Goal: Contribute content: Contribute content

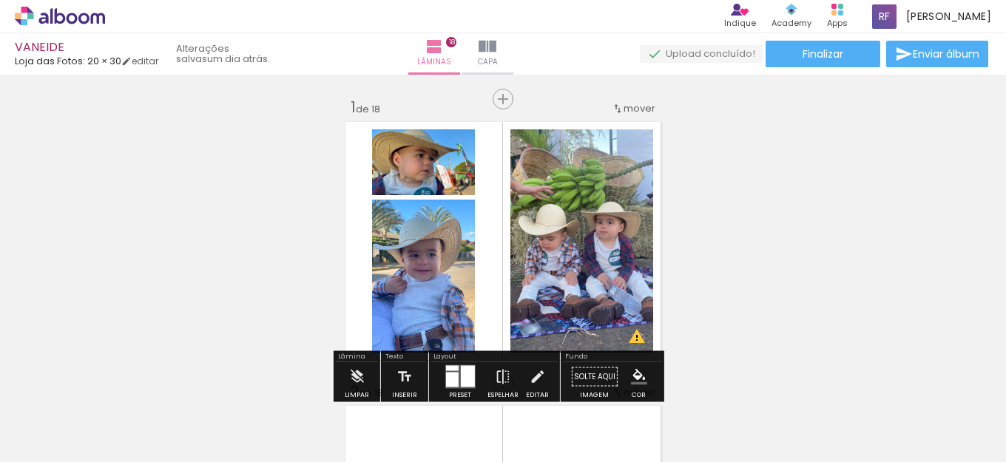
click at [72, 8] on icon at bounding box center [60, 16] width 90 height 19
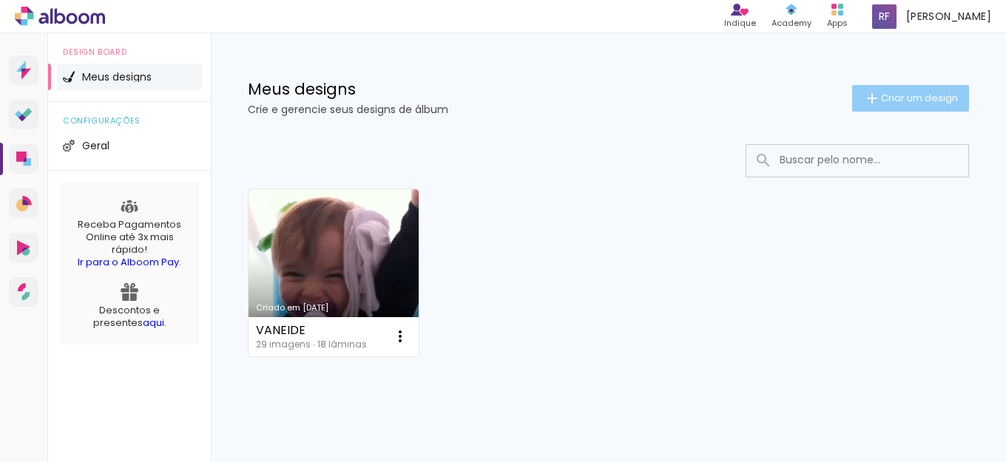
click at [903, 99] on span "Criar um design" at bounding box center [919, 98] width 77 height 10
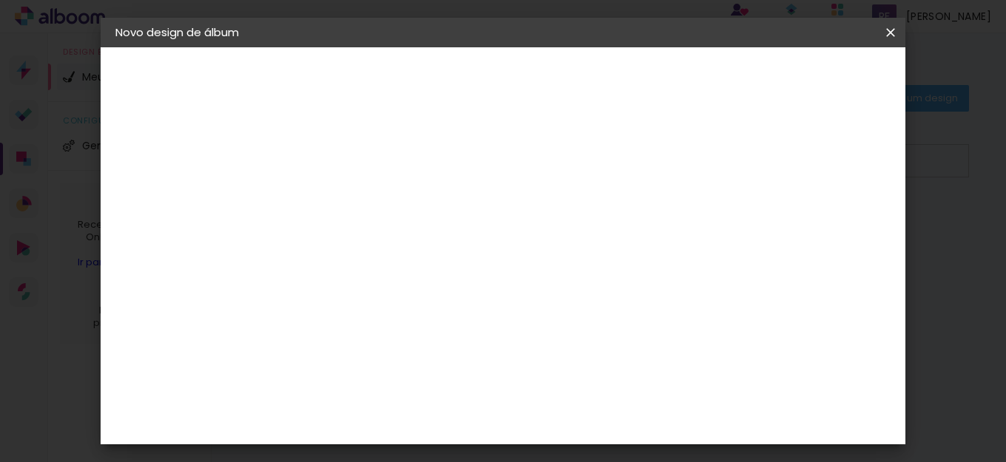
click at [357, 203] on input at bounding box center [357, 198] width 0 height 23
type input "TEREZA"
type paper-input "TEREZA"
click at [509, 87] on paper-button "Avançar" at bounding box center [472, 78] width 72 height 25
click at [407, 278] on input at bounding box center [394, 281] width 149 height 18
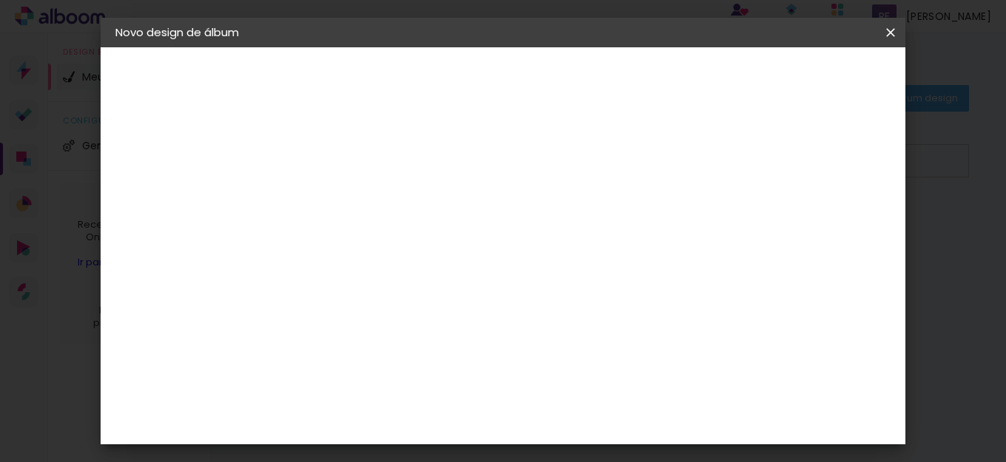
type input "LOJ"
type paper-input "LOJ"
click at [436, 325] on paper-item "Loja das Fotos" at bounding box center [380, 343] width 130 height 50
click at [595, 75] on paper-button "Avançar" at bounding box center [558, 78] width 72 height 25
click at [415, 246] on input "text" at bounding box center [386, 257] width 58 height 23
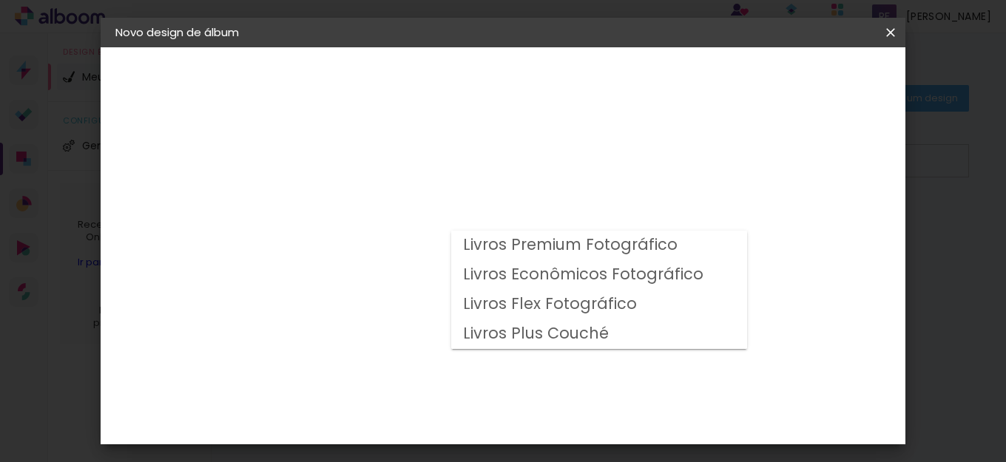
click at [404, 173] on div "Opções disponíveis Livros Premium Fotográfico Livros Econômicos Fotográfico Liv…" at bounding box center [395, 110] width 204 height 126
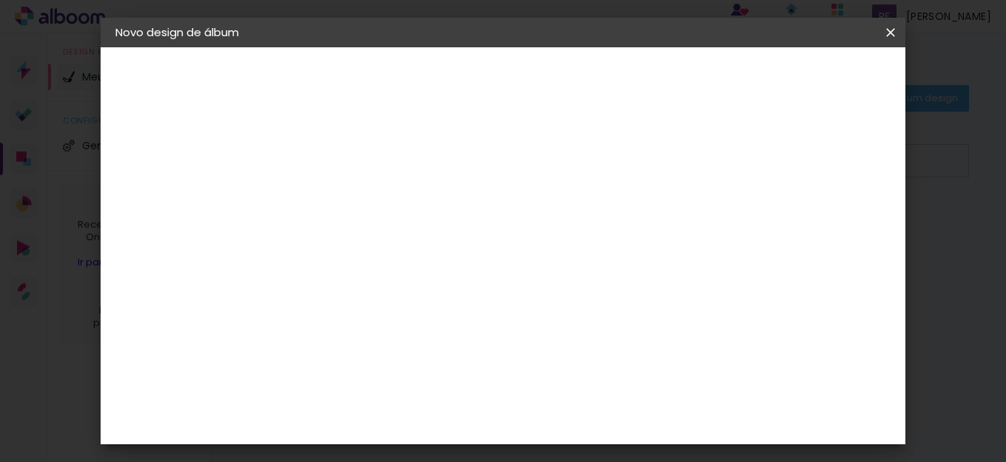
click at [438, 316] on div "Escolha o tamanho" at bounding box center [395, 337] width 86 height 69
click at [438, 303] on div "Escolha o tamanho" at bounding box center [395, 337] width 86 height 69
click at [415, 246] on input "text" at bounding box center [386, 257] width 58 height 23
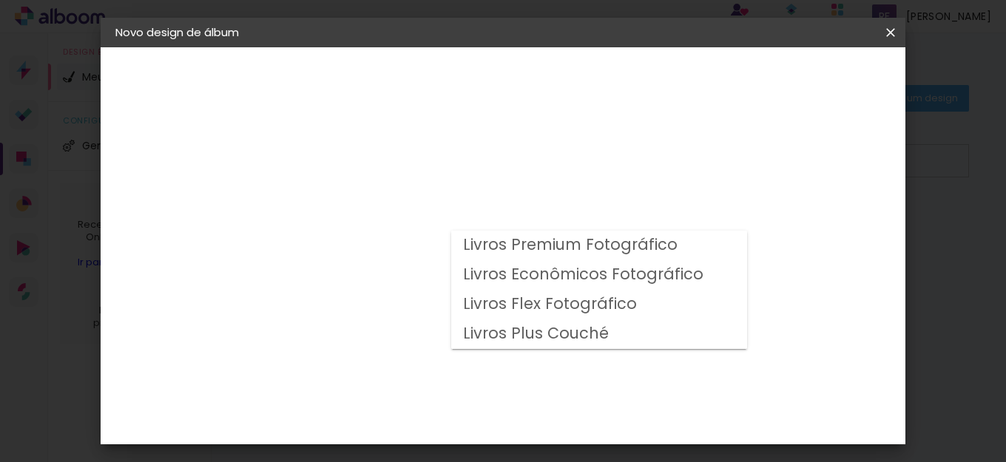
click at [0, 0] on slot "Livros Econômicos Fotográfico" at bounding box center [0, 0] width 0 height 0
type input "Livros Econômicos Fotográfico"
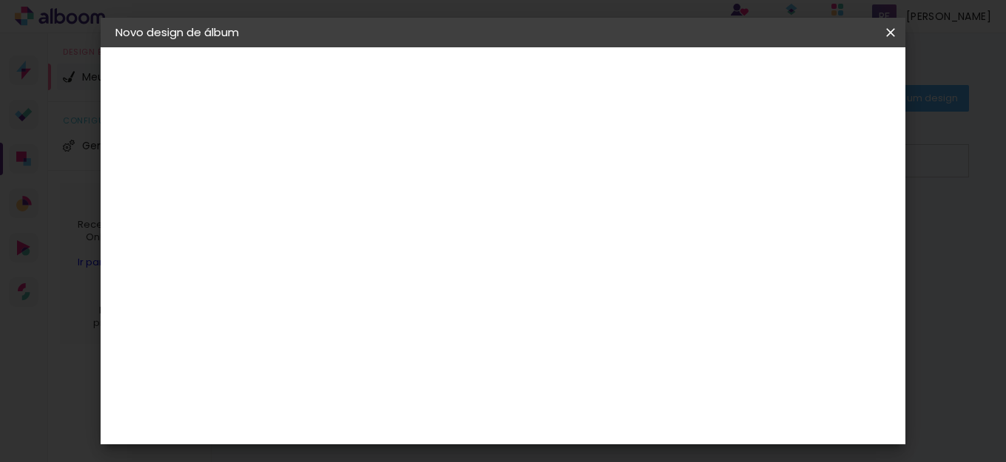
scroll to position [222, 0]
click at [457, 298] on span "20 × 20" at bounding box center [422, 313] width 69 height 30
click at [598, 89] on paper-button "Avançar" at bounding box center [562, 78] width 72 height 25
type input "3"
type paper-input "3"
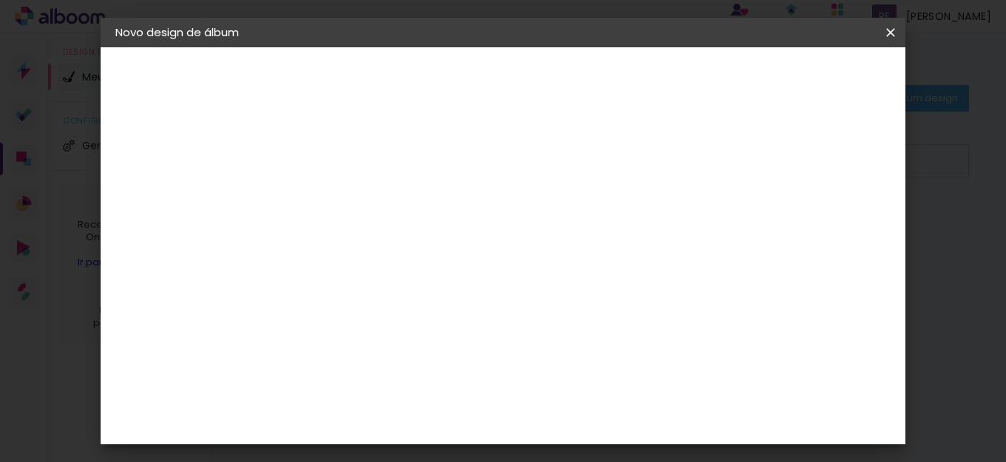
click at [366, 157] on input "3" at bounding box center [345, 159] width 51 height 18
type input "4"
type paper-input "4"
click at [366, 157] on input "4" at bounding box center [345, 159] width 51 height 18
type input "3"
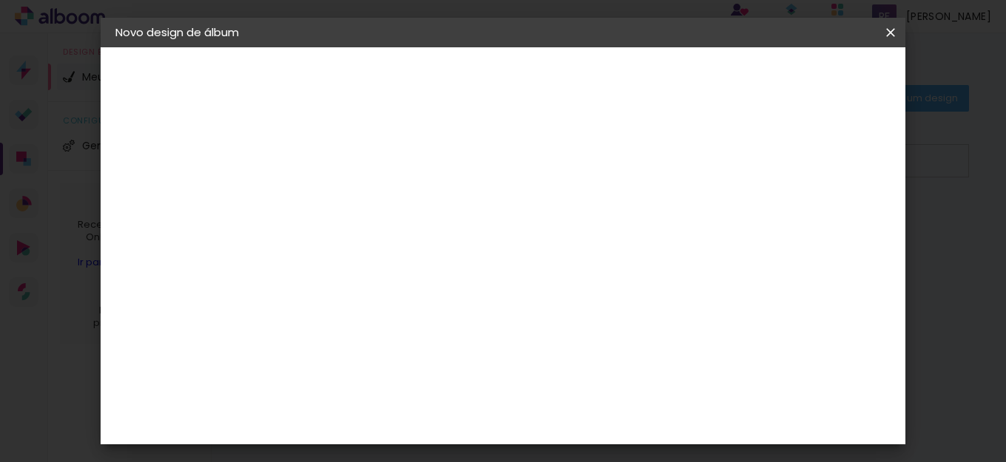
type paper-input "3"
click at [365, 163] on input "3" at bounding box center [345, 159] width 51 height 18
type input "2"
type paper-input "2"
click at [365, 163] on input "2" at bounding box center [345, 159] width 51 height 18
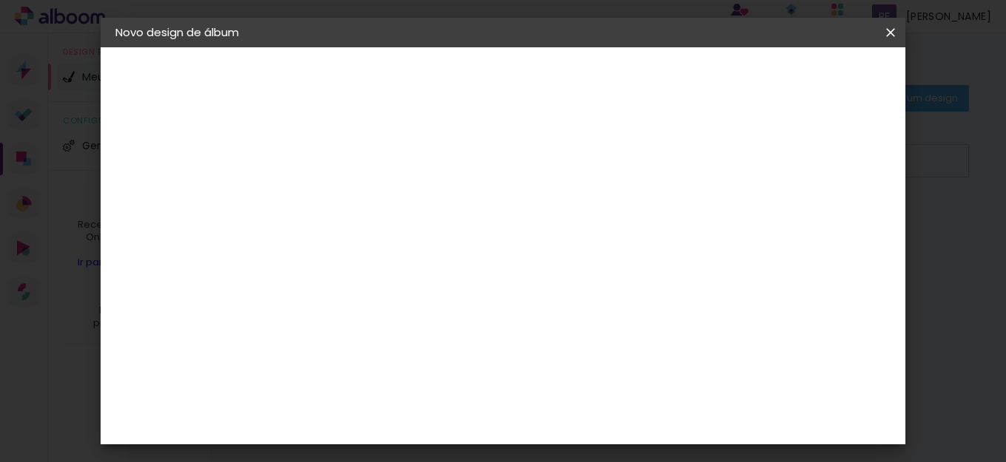
type input "1"
type paper-input "1"
click at [365, 163] on input "1" at bounding box center [345, 159] width 51 height 18
type input "0"
type paper-input "0"
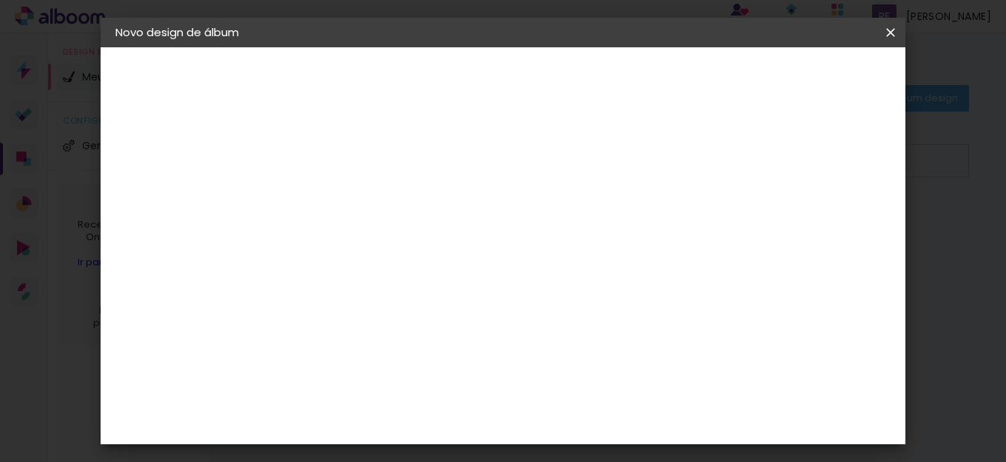
click at [365, 163] on input "0" at bounding box center [345, 159] width 51 height 18
type input "1"
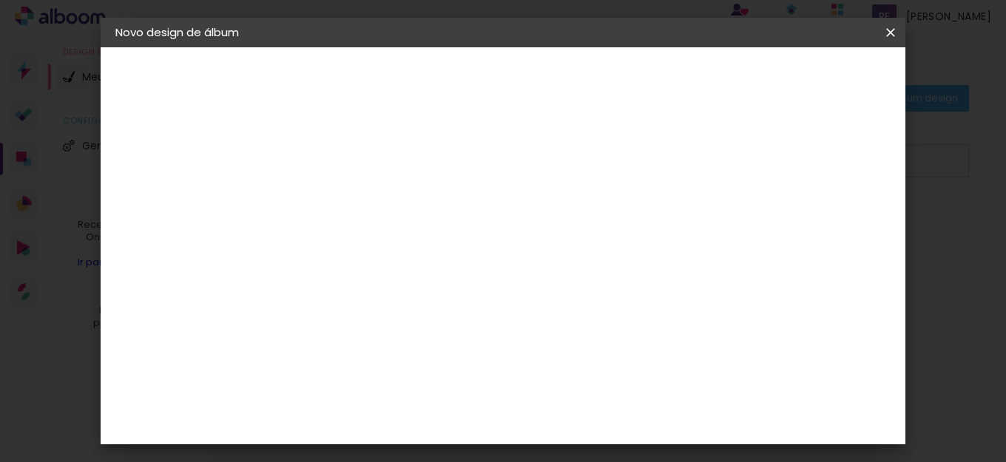
type paper-input "1"
click at [365, 155] on input "1" at bounding box center [345, 159] width 51 height 18
type input "2"
type paper-input "2"
click at [365, 155] on input "2" at bounding box center [345, 159] width 51 height 18
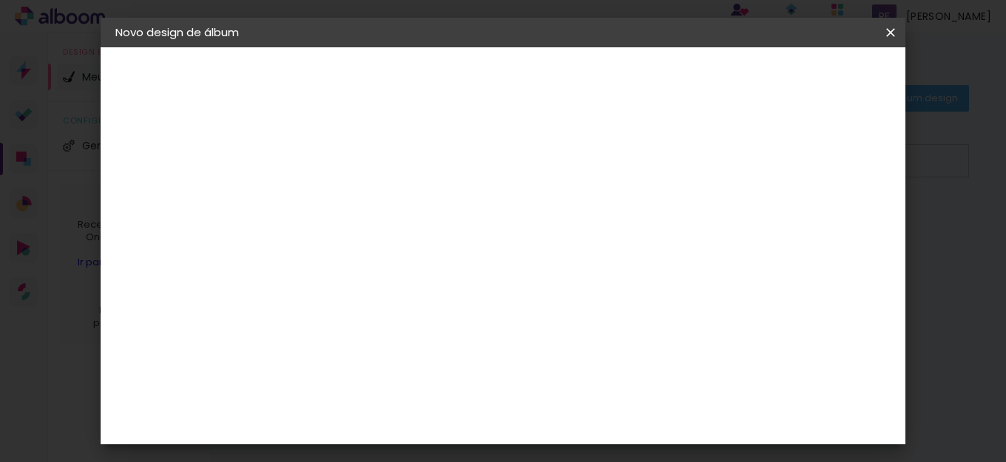
type input "3"
type paper-input "3"
click at [365, 155] on input "3" at bounding box center [345, 159] width 51 height 18
type input "4"
type paper-input "4"
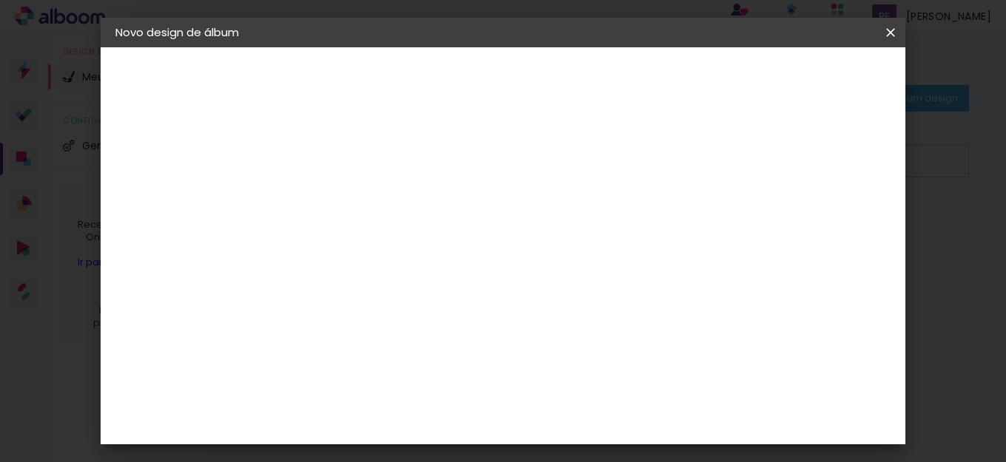
click at [365, 155] on input "4" at bounding box center [345, 159] width 51 height 18
type input "5"
type paper-input "5"
click at [365, 155] on input "5" at bounding box center [345, 159] width 51 height 18
click at [0, 0] on slot "Mostrar sangria" at bounding box center [0, 0] width 0 height 0
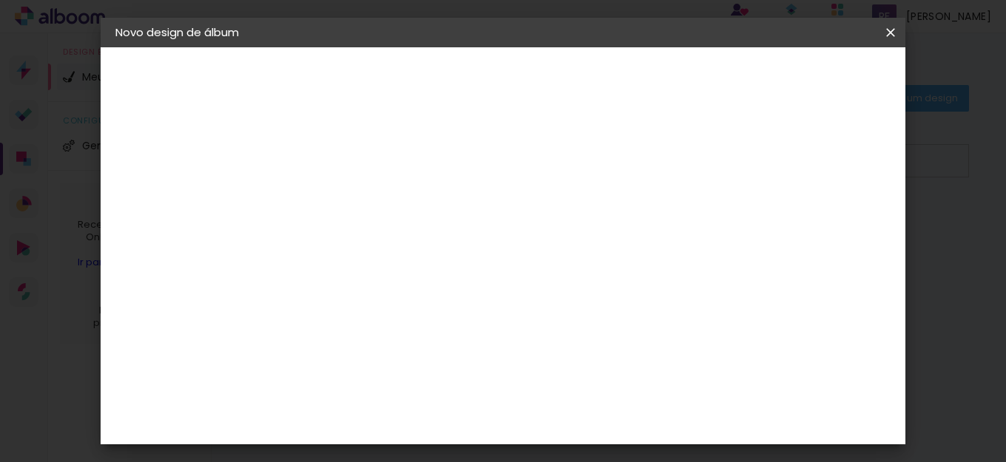
type paper-checkbox "on"
type input "4"
type paper-input "4"
click at [368, 164] on input "4" at bounding box center [345, 159] width 51 height 18
type input "3"
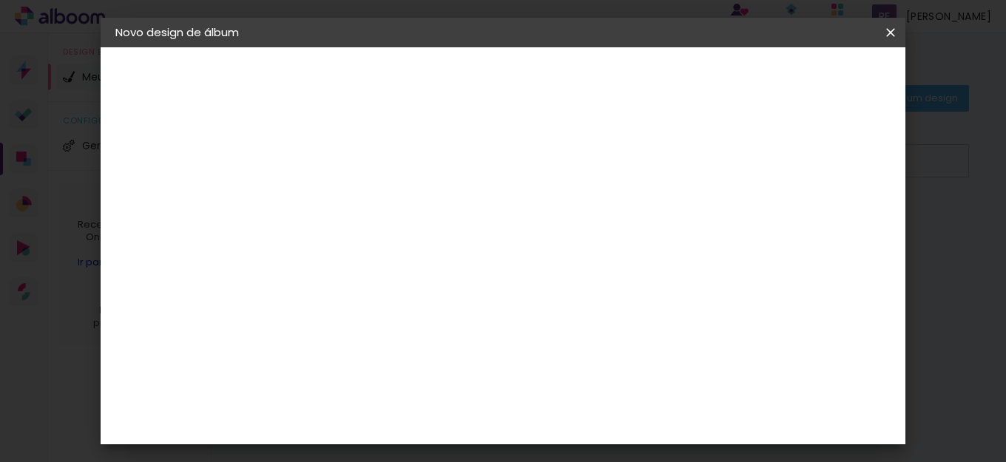
type paper-input "3"
click at [368, 164] on input "3" at bounding box center [345, 159] width 51 height 18
type input "2"
type paper-input "2"
click at [368, 164] on input "2" at bounding box center [345, 159] width 51 height 18
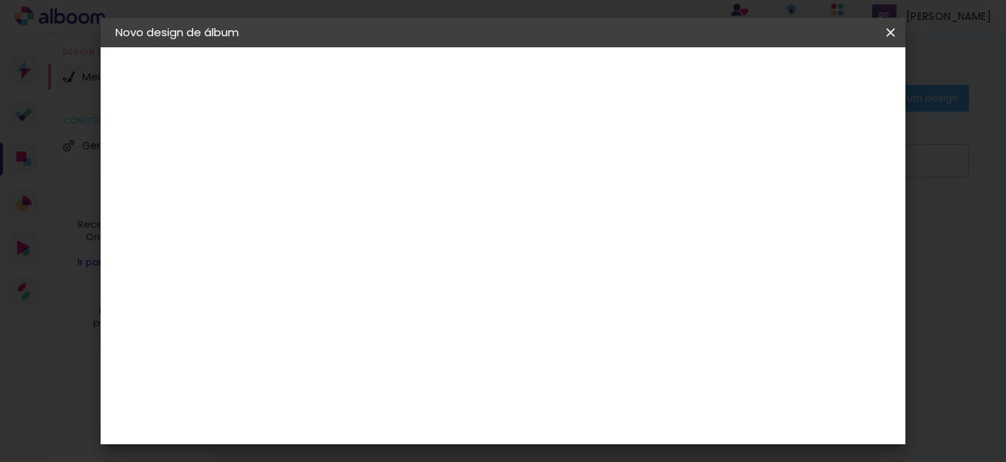
type input "1"
type paper-input "1"
click at [368, 164] on input "1" at bounding box center [345, 159] width 51 height 18
type input "0"
type paper-input "0"
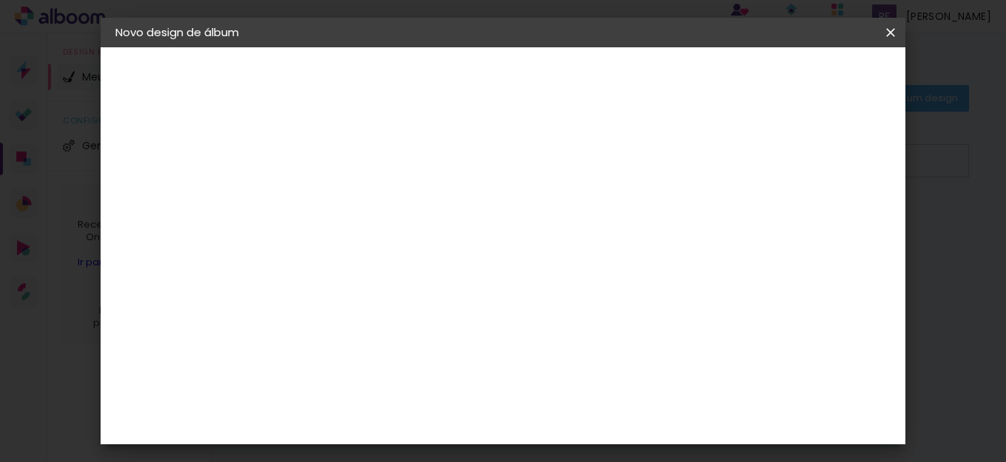
click at [368, 164] on input "0" at bounding box center [345, 159] width 51 height 18
type input "1"
type paper-input "1"
click at [364, 155] on input "1" at bounding box center [345, 159] width 51 height 18
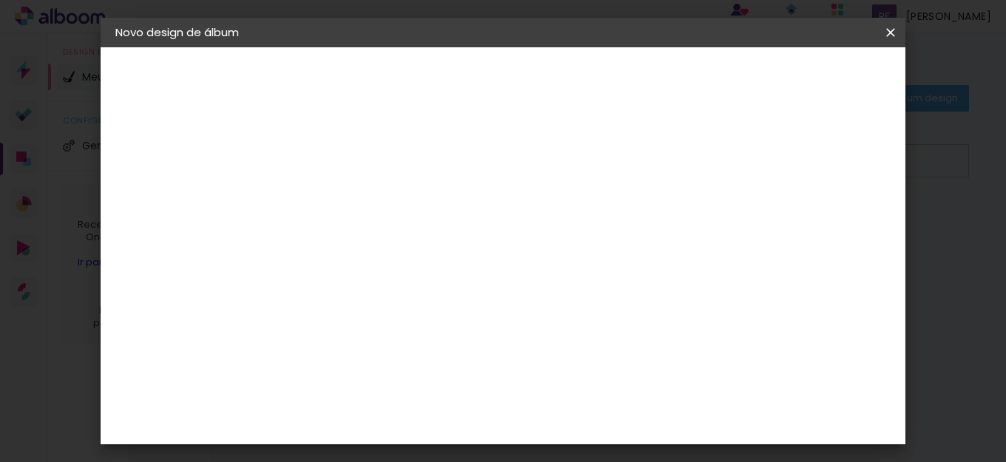
type input "2"
type paper-input "2"
click at [364, 155] on input "2" at bounding box center [345, 159] width 51 height 18
type input "3"
type paper-input "3"
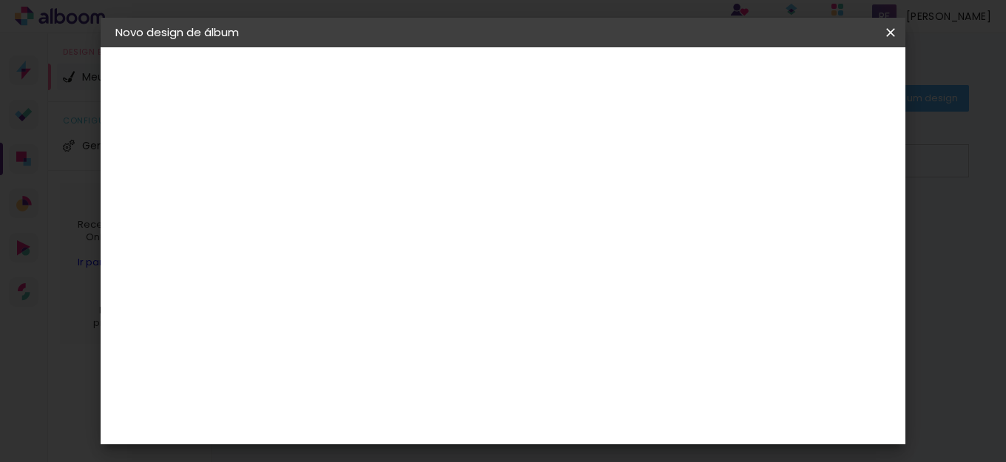
click at [364, 155] on input "3" at bounding box center [345, 159] width 51 height 18
click at [618, 67] on paper-button "Iniciar design" at bounding box center [587, 84] width 64 height 36
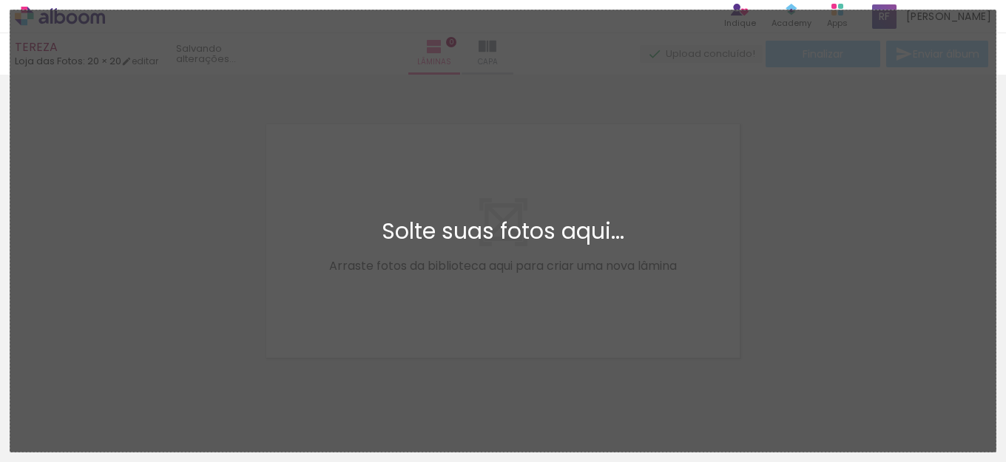
scroll to position [18, 0]
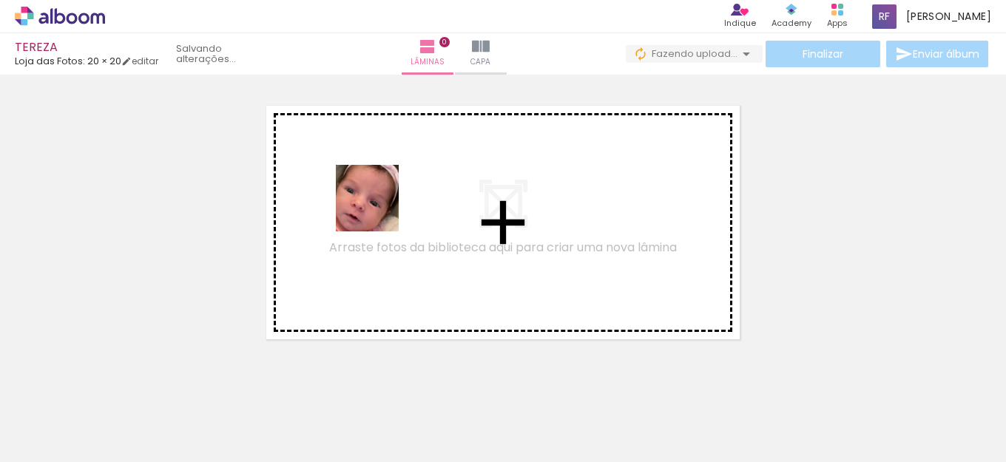
drag, startPoint x: 150, startPoint y: 422, endPoint x: 380, endPoint y: 209, distance: 313.0
click at [380, 209] on quentale-workspace at bounding box center [503, 231] width 1006 height 462
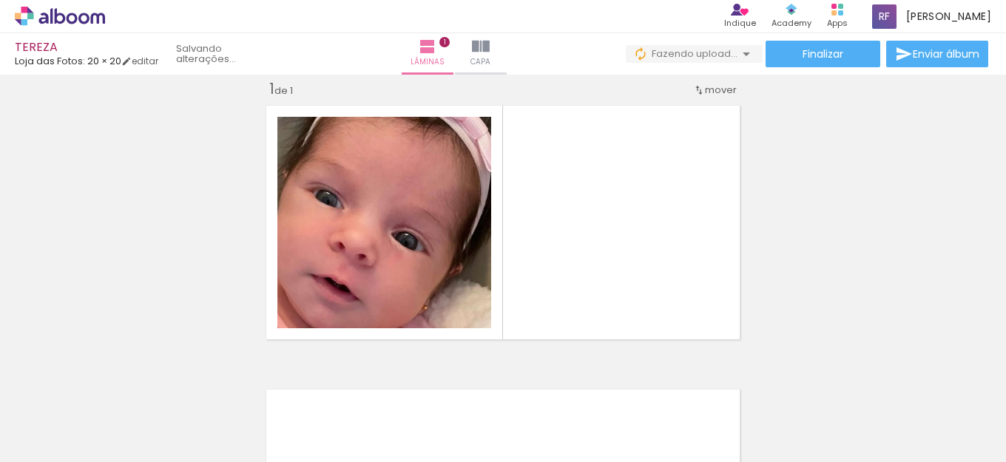
drag, startPoint x: 252, startPoint y: 408, endPoint x: 638, endPoint y: 224, distance: 427.1
click at [638, 224] on quentale-workspace at bounding box center [503, 231] width 1006 height 462
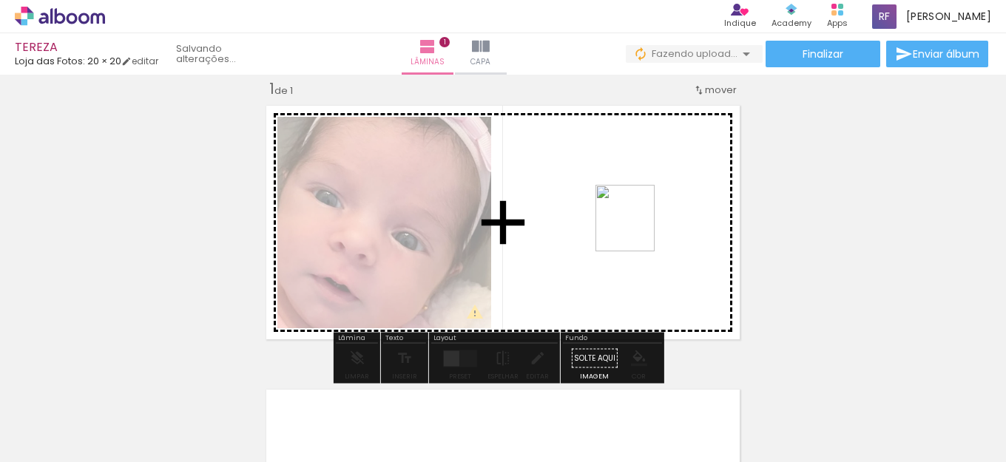
drag, startPoint x: 227, startPoint y: 414, endPoint x: 640, endPoint y: 229, distance: 452.2
click at [640, 229] on quentale-workspace at bounding box center [503, 231] width 1006 height 462
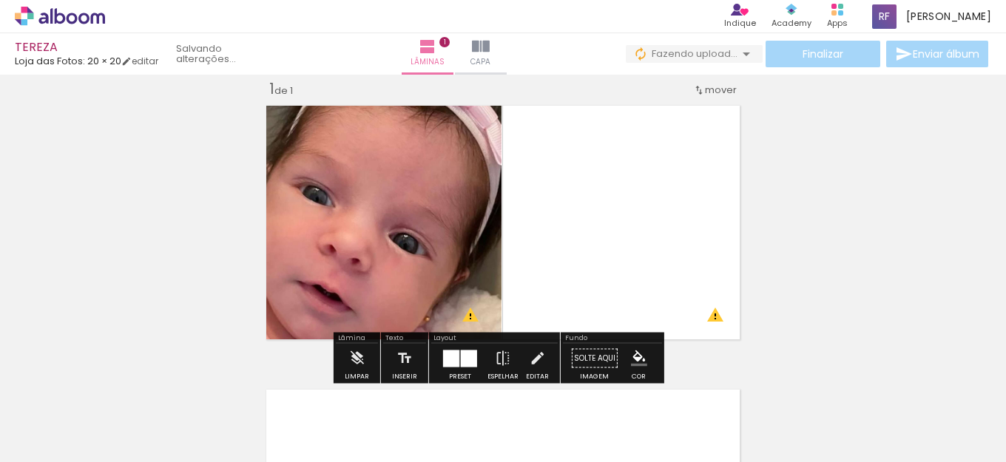
click at [455, 358] on div at bounding box center [451, 358] width 16 height 17
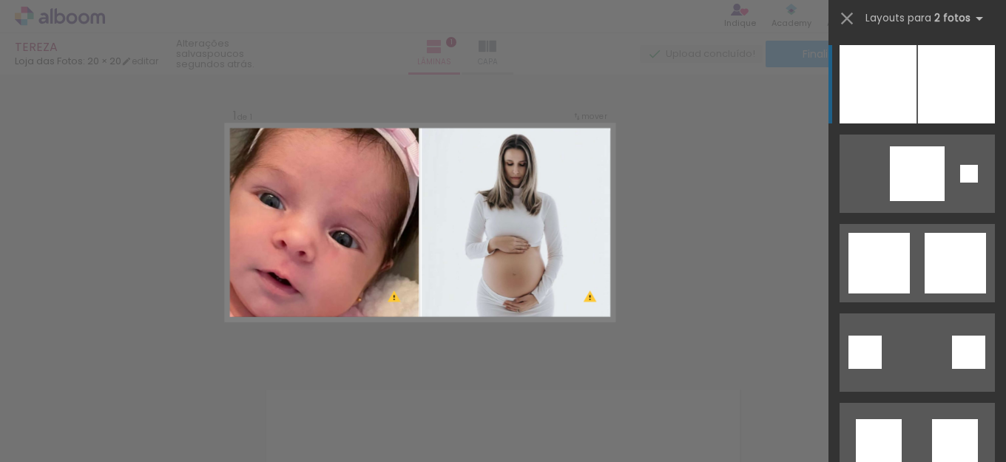
click at [938, 87] on div at bounding box center [956, 84] width 77 height 78
click at [933, 86] on div at bounding box center [956, 84] width 77 height 78
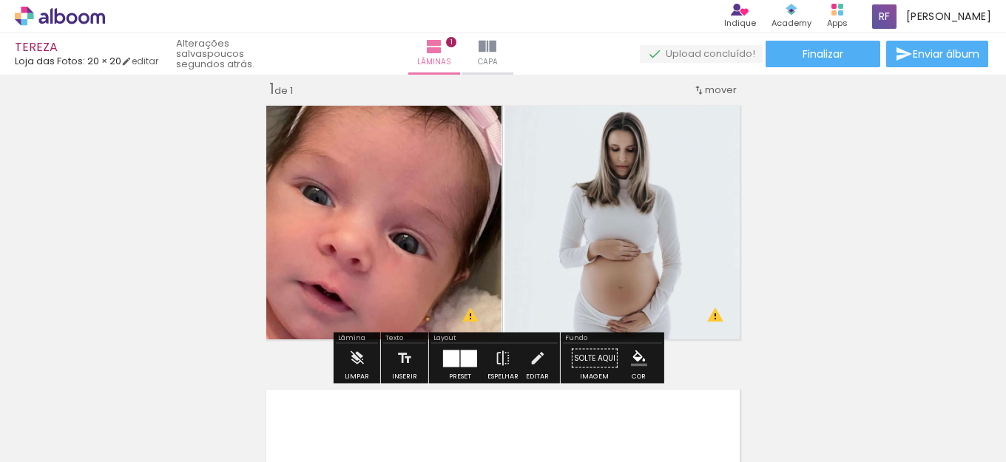
click at [456, 362] on div at bounding box center [451, 358] width 16 height 17
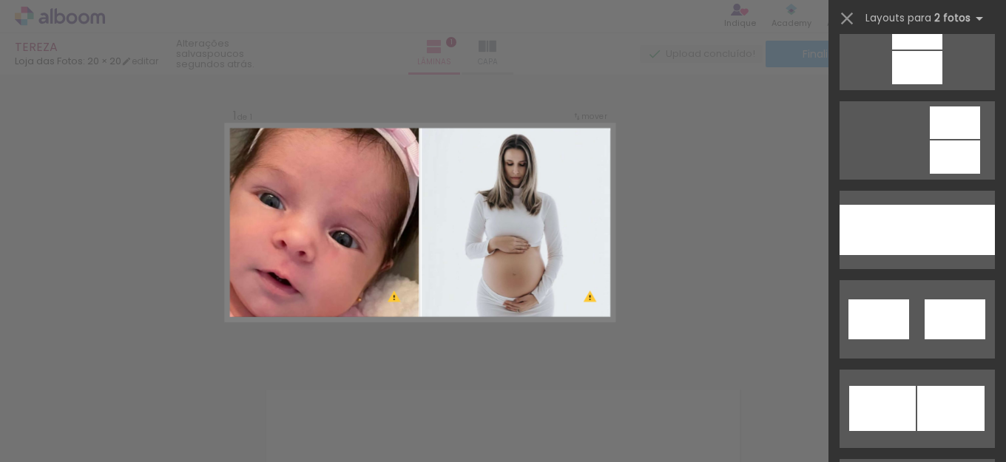
scroll to position [4629, 0]
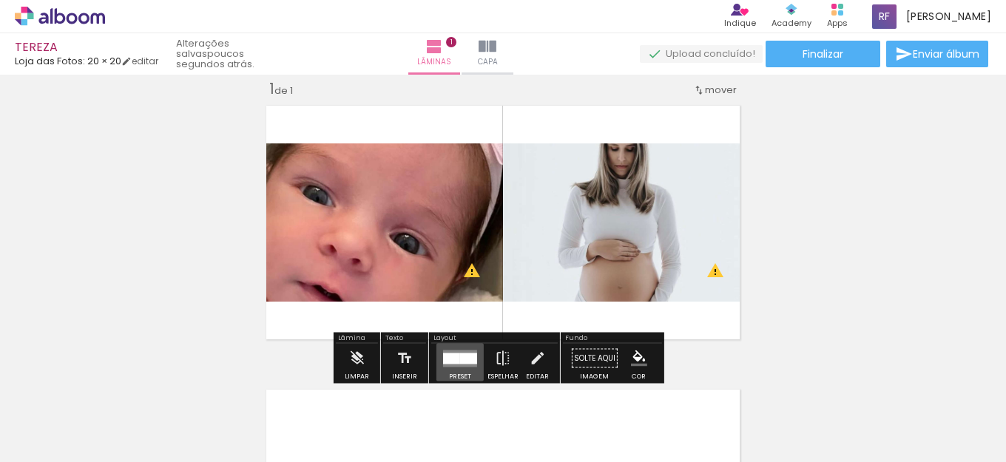
click at [445, 362] on div at bounding box center [451, 358] width 17 height 11
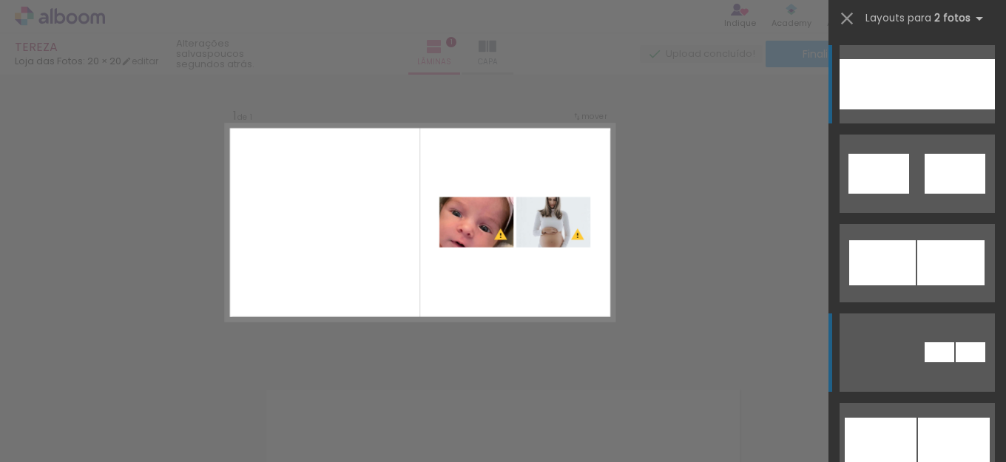
scroll to position [4817, 0]
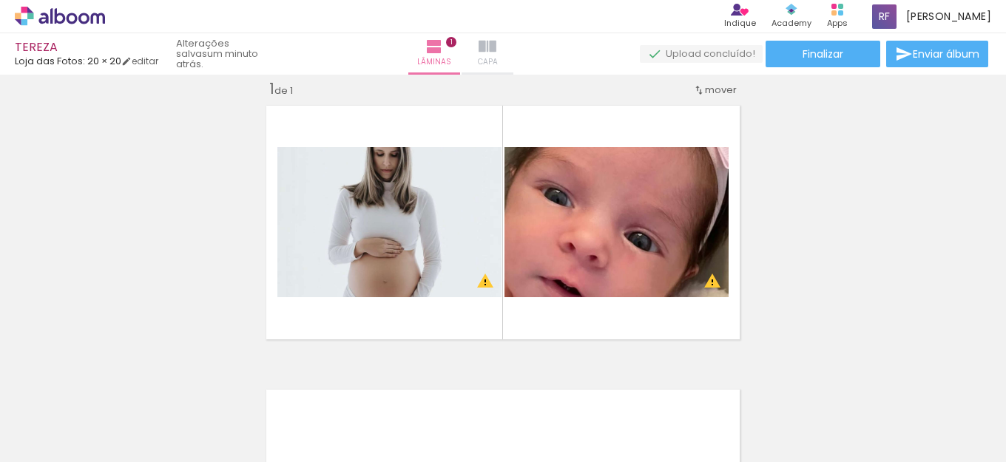
click at [496, 49] on iron-icon at bounding box center [488, 47] width 18 height 18
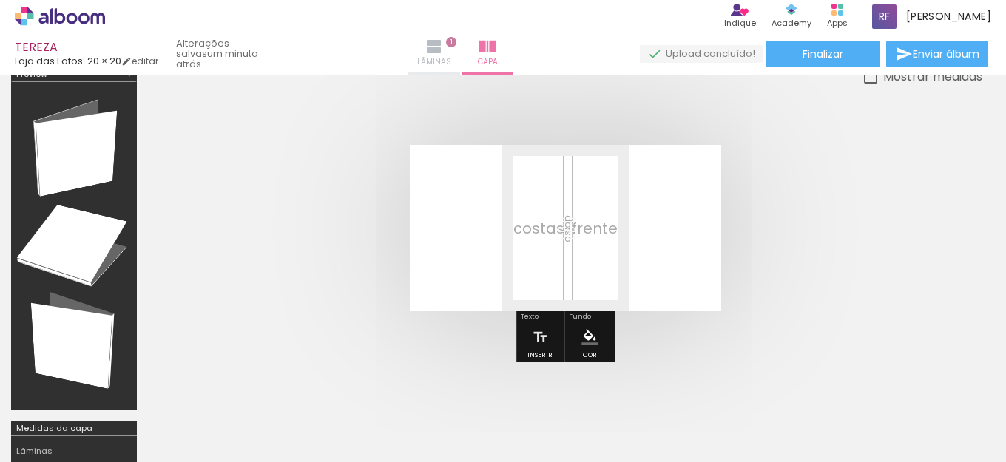
click at [443, 47] on iron-icon at bounding box center [434, 47] width 18 height 18
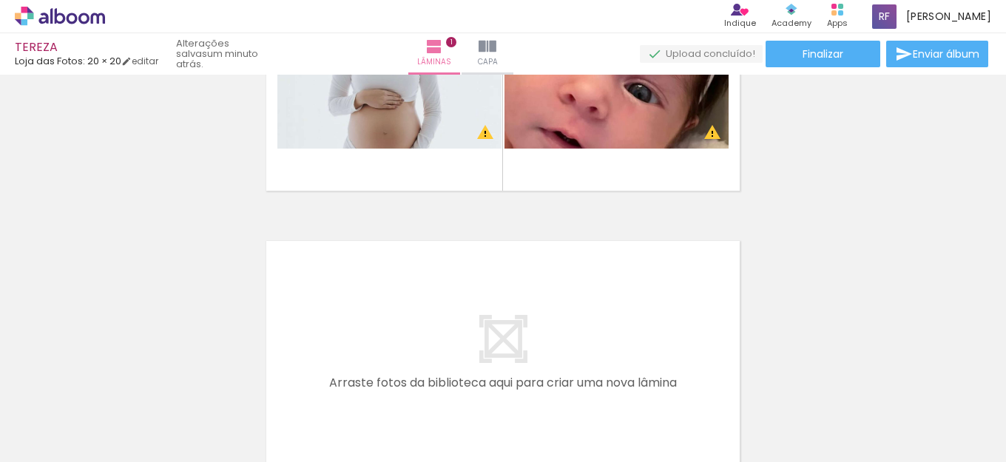
scroll to position [104, 0]
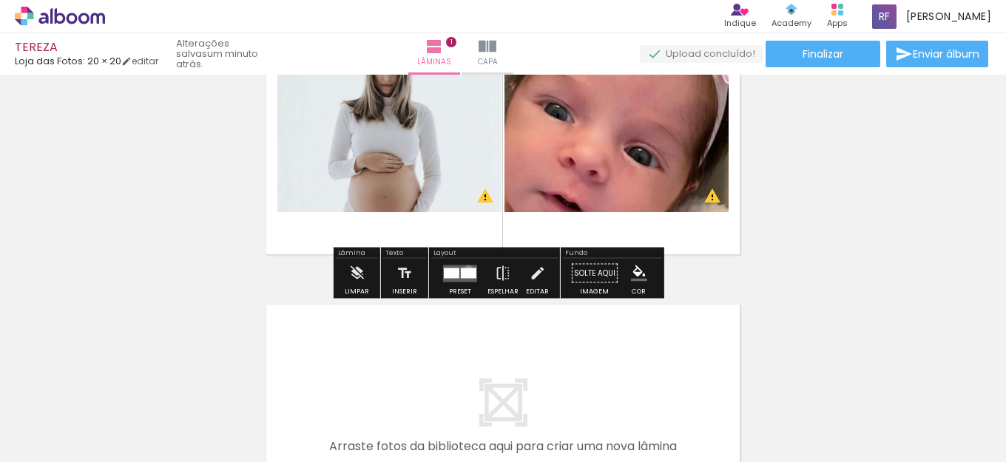
click at [465, 269] on div at bounding box center [469, 273] width 16 height 10
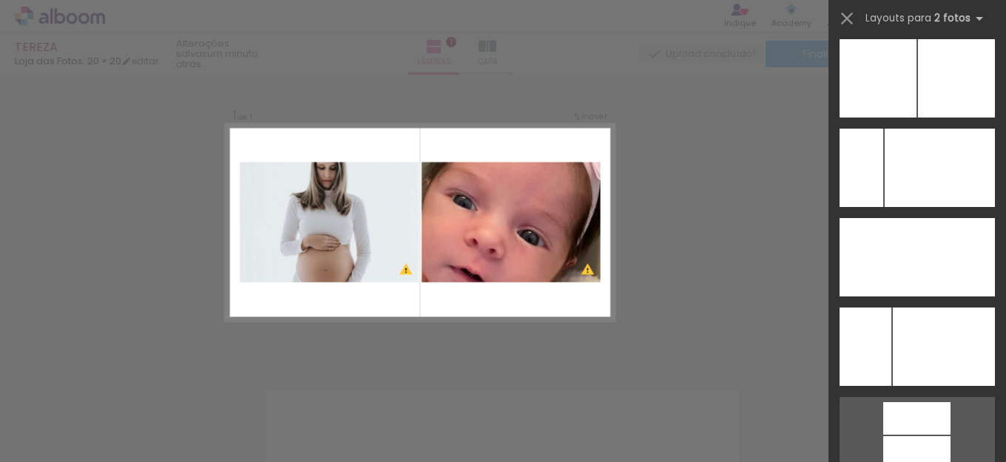
scroll to position [6765, 0]
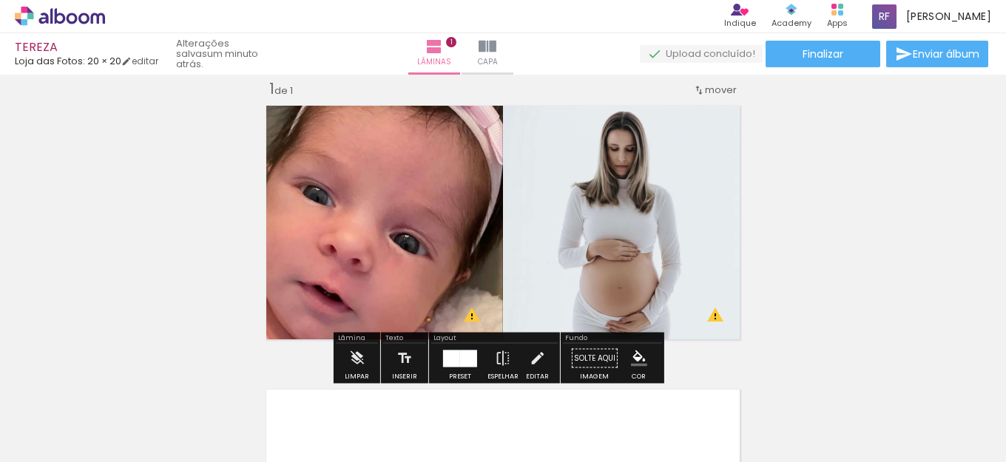
click at [841, 256] on div "Inserir lâmina 1 de 1 O Designbox precisará aumentar a sua imagem em 401% para …" at bounding box center [503, 345] width 1006 height 569
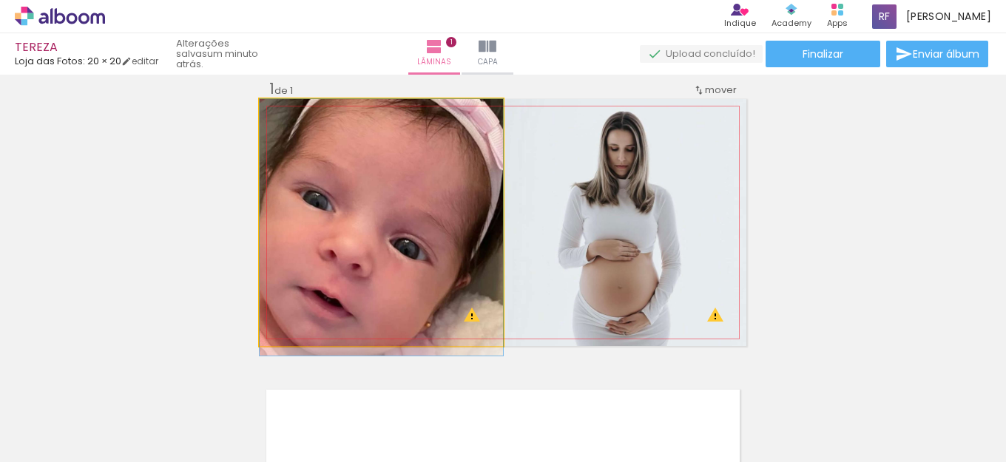
drag, startPoint x: 371, startPoint y: 237, endPoint x: 374, endPoint y: 260, distance: 23.8
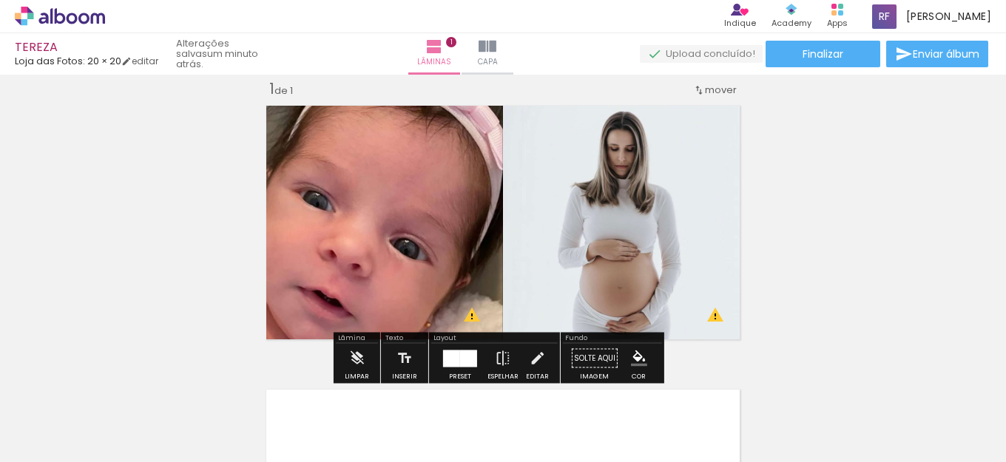
click at [805, 226] on div "Inserir lâmina 1 de 1 O Designbox precisará aumentar a sua imagem em 401% para …" at bounding box center [503, 345] width 1006 height 569
click at [891, 200] on div "Inserir lâmina 1 de 1 O Designbox precisará aumentar a sua imagem em 401% para …" at bounding box center [503, 345] width 1006 height 569
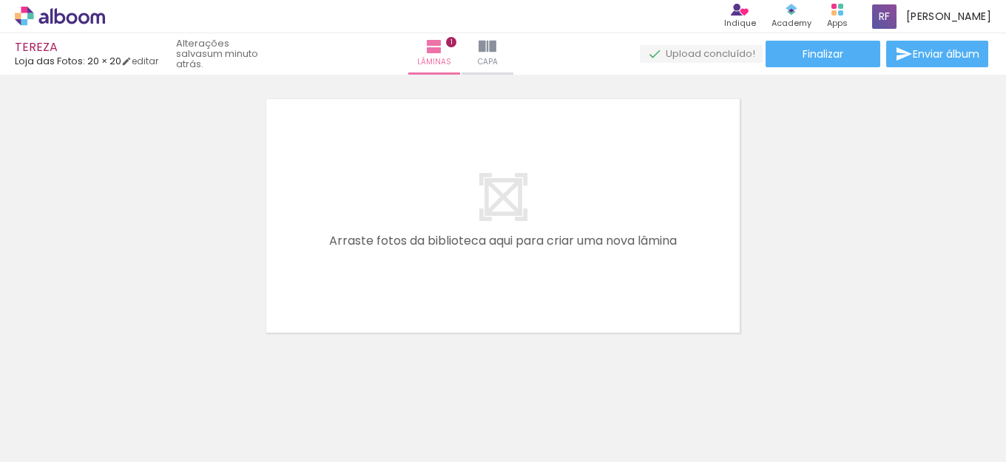
scroll to position [320, 0]
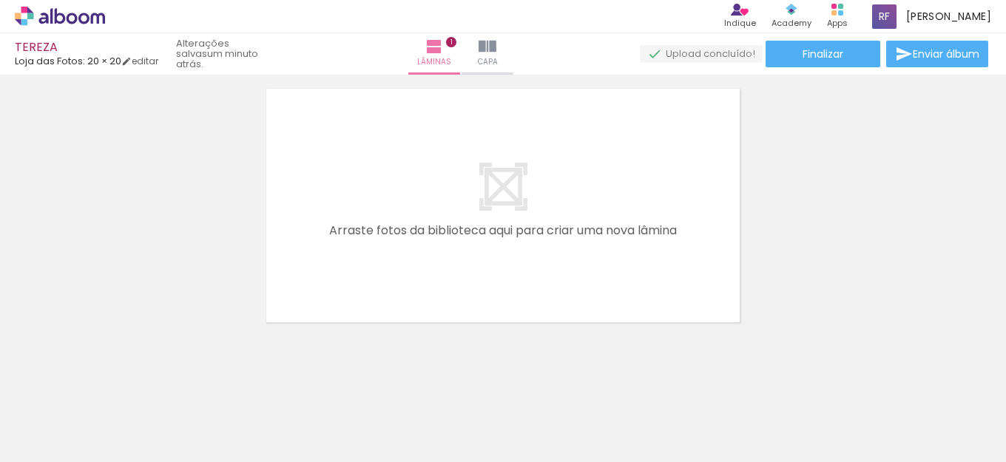
click at [850, 231] on div "Inserir lâmina 1 de 1 O Designbox precisará aumentar a sua imagem em 401% para …" at bounding box center [503, 44] width 1006 height 569
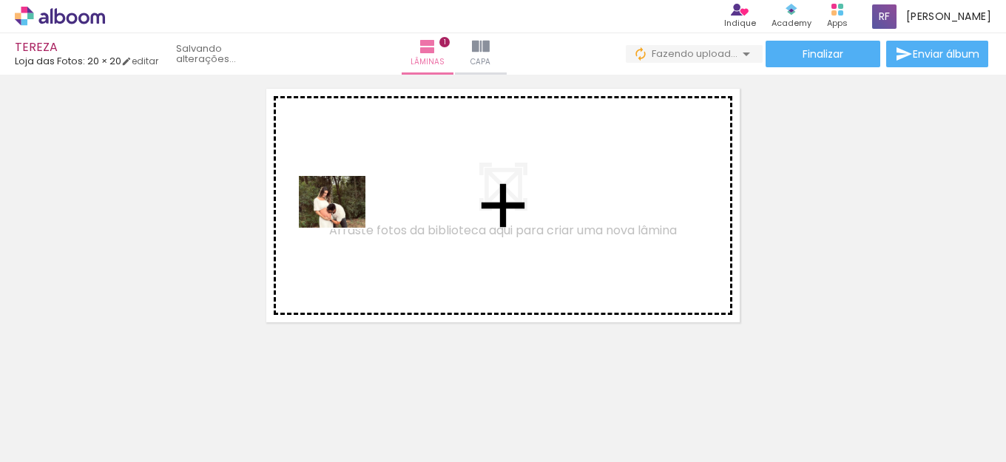
drag, startPoint x: 331, startPoint y: 416, endPoint x: 343, endPoint y: 214, distance: 202.3
click at [343, 214] on quentale-workspace at bounding box center [503, 231] width 1006 height 462
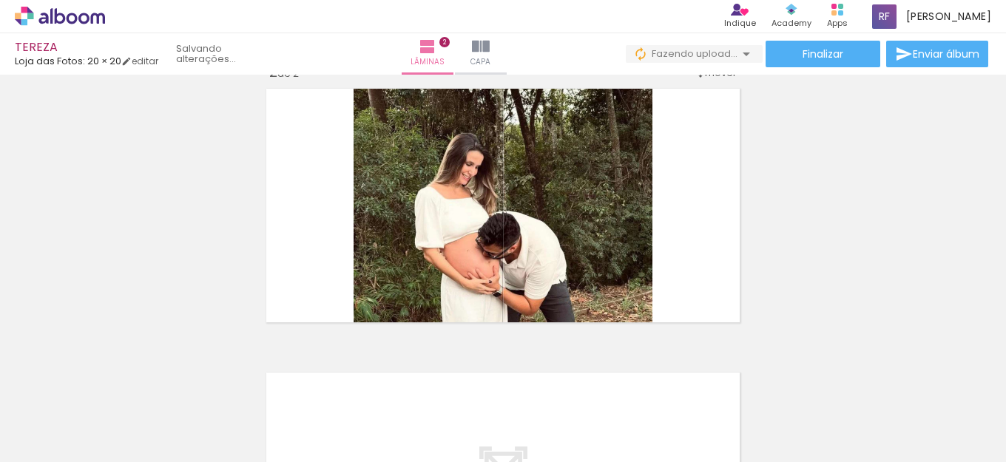
scroll to position [303, 0]
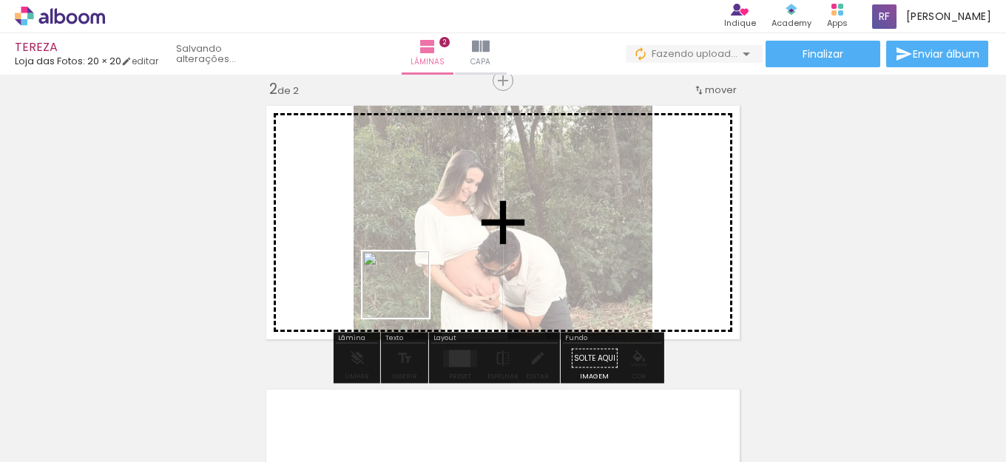
drag, startPoint x: 410, startPoint y: 416, endPoint x: 382, endPoint y: 453, distance: 46.0
click at [407, 228] on quentale-workspace at bounding box center [503, 231] width 1006 height 462
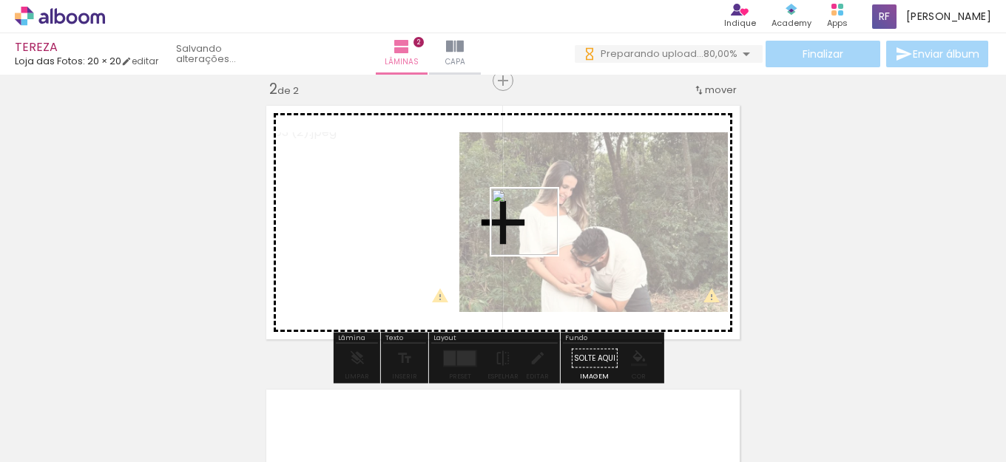
click at [535, 233] on quentale-workspace at bounding box center [503, 231] width 1006 height 462
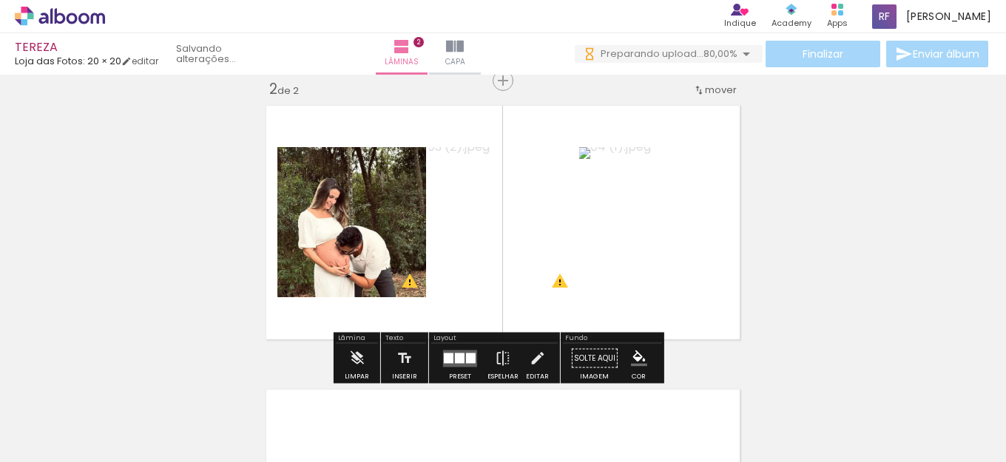
drag, startPoint x: 592, startPoint y: 339, endPoint x: 632, endPoint y: 278, distance: 73.2
click at [620, 233] on quentale-workspace at bounding box center [503, 231] width 1006 height 462
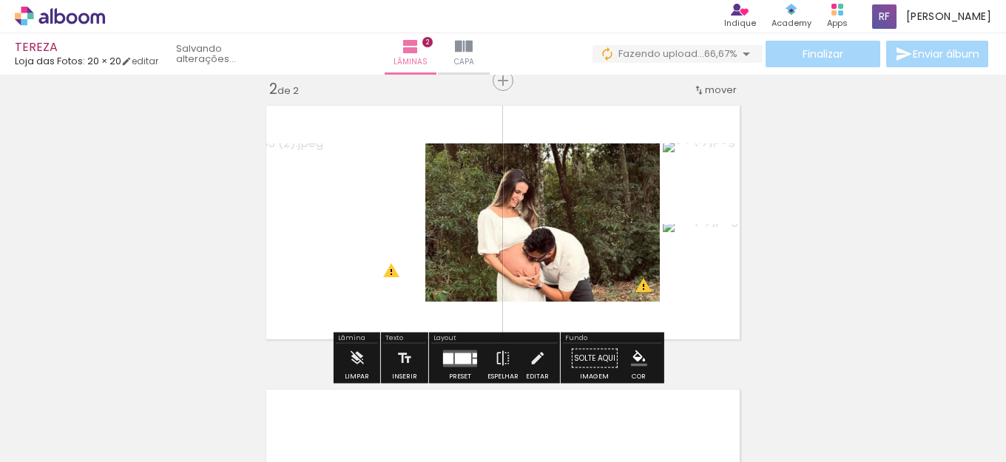
click at [448, 356] on div at bounding box center [448, 358] width 10 height 11
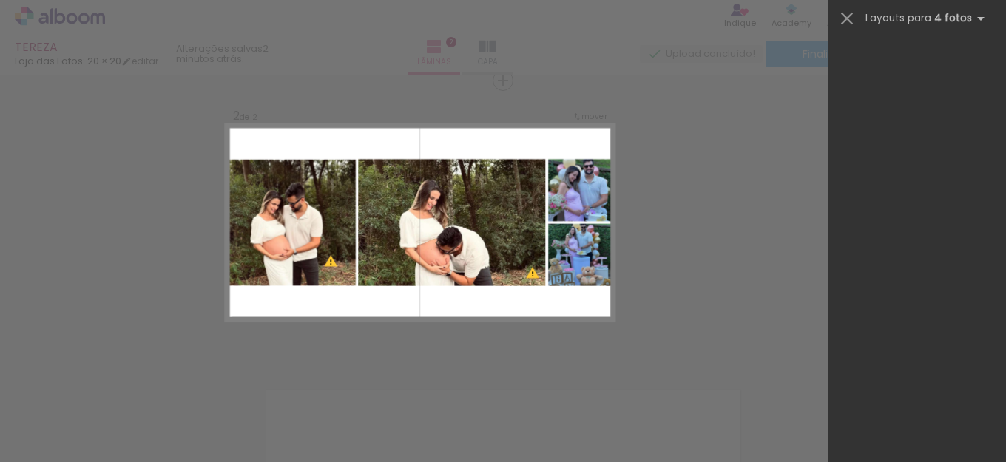
scroll to position [0, 0]
